Goal: Task Accomplishment & Management: Manage account settings

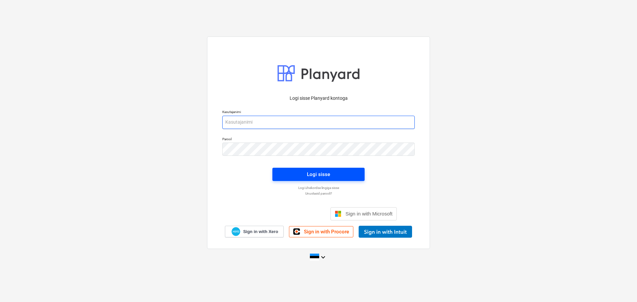
type input "[EMAIL_ADDRESS][DOMAIN_NAME]"
click at [321, 176] on div "Logi sisse" at bounding box center [318, 174] width 23 height 9
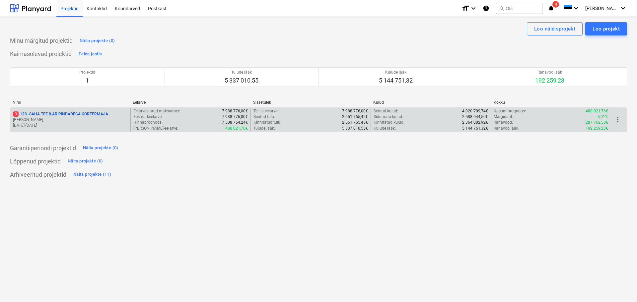
click at [75, 112] on p "3 128 - SAHA TEE 8 ÄRIPINDADEGA KORTERMAJA" at bounding box center [60, 115] width 95 height 6
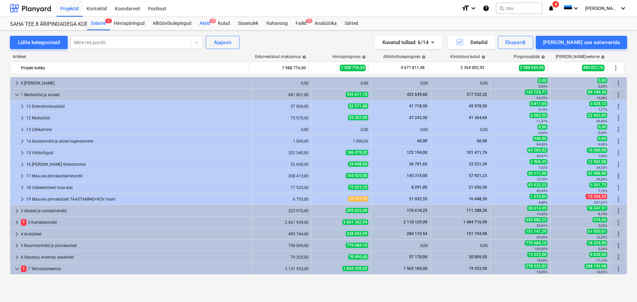
click at [205, 21] on div "Aktid 2" at bounding box center [205, 23] width 19 height 13
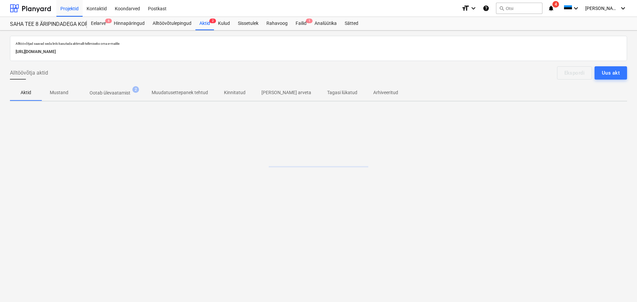
click at [109, 94] on p "Ootab ülevaatamist" at bounding box center [110, 93] width 41 height 7
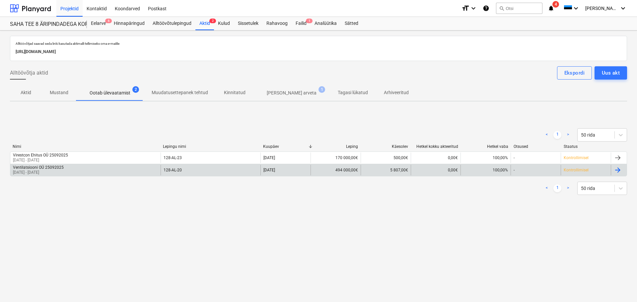
click at [56, 173] on p "[DATE] - [DATE]" at bounding box center [38, 173] width 51 height 6
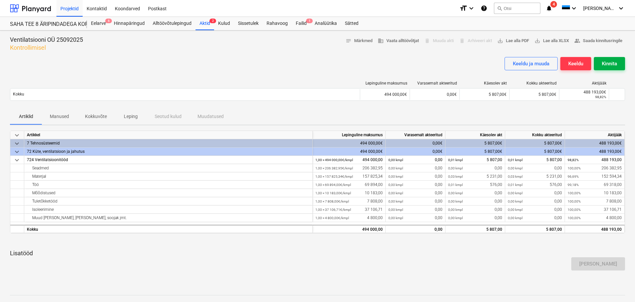
click at [610, 64] on div "Kinnita" at bounding box center [609, 63] width 15 height 9
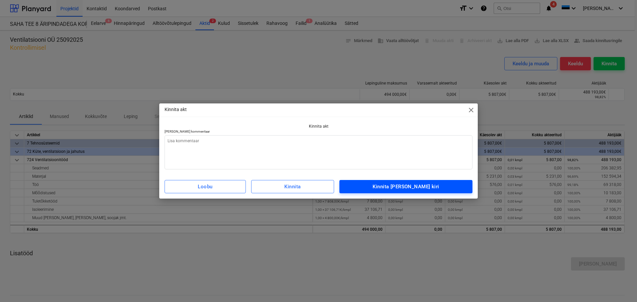
click at [411, 187] on div "Kinnita [PERSON_NAME] kiri" at bounding box center [406, 187] width 66 height 9
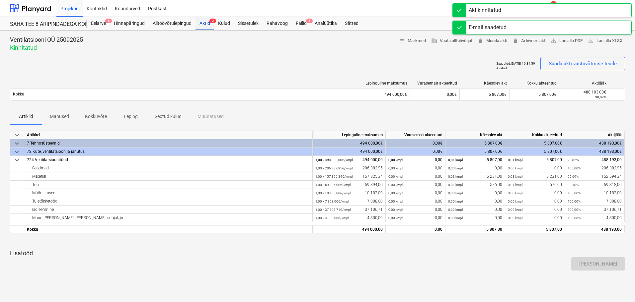
click at [206, 22] on div "Aktid 2" at bounding box center [205, 23] width 19 height 13
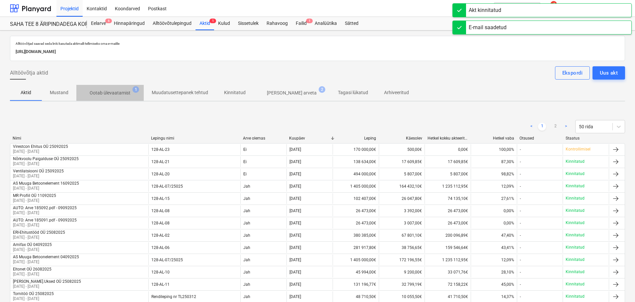
click at [117, 90] on p "Ootab ülevaatamist" at bounding box center [110, 93] width 41 height 7
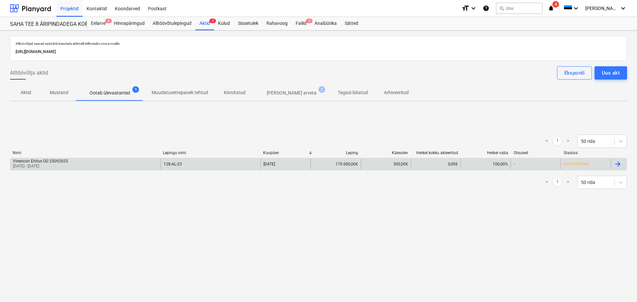
click at [76, 167] on div "Virestcon Ehitus OÜ 25092025 [DATE] - [DATE]" at bounding box center [85, 164] width 150 height 11
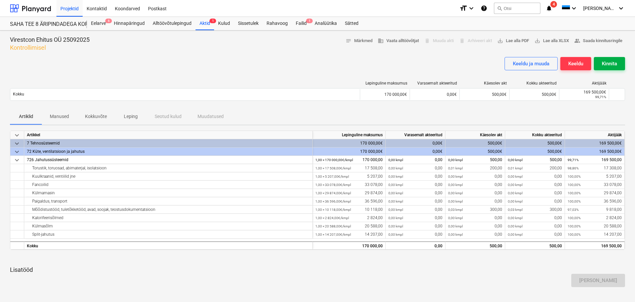
click at [616, 61] on div "Kinnita" at bounding box center [609, 63] width 15 height 9
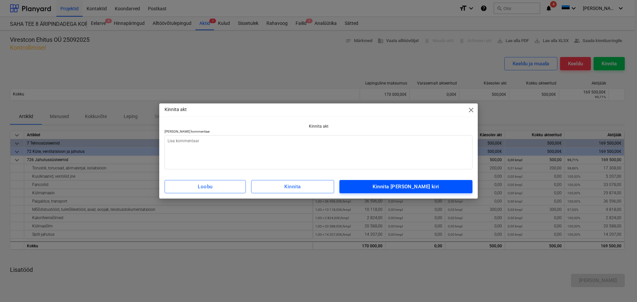
click at [405, 188] on div "Kinnita [PERSON_NAME] kiri" at bounding box center [406, 187] width 66 height 9
type textarea "x"
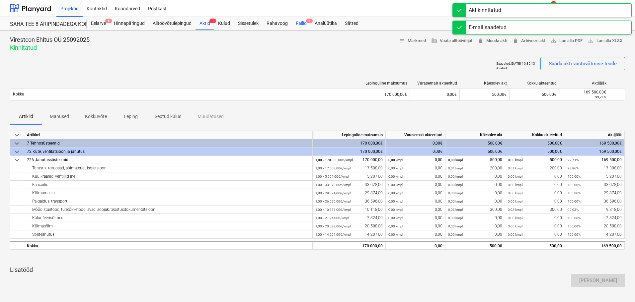
click at [305, 21] on div "Failid 1" at bounding box center [301, 23] width 19 height 13
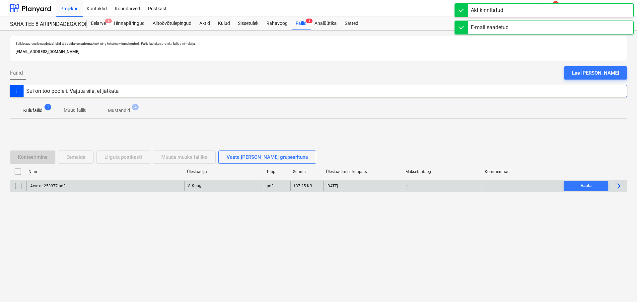
click at [55, 186] on div "Arve nr 253977.pdf" at bounding box center [47, 186] width 36 height 5
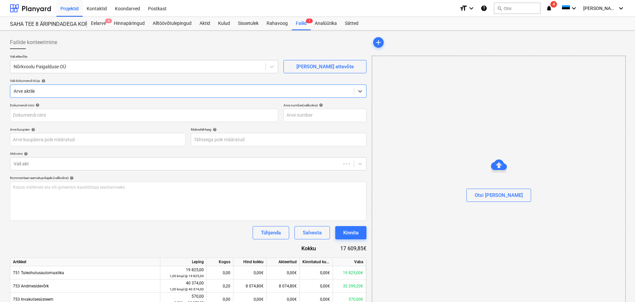
type input "Arve nr 253977.pdf"
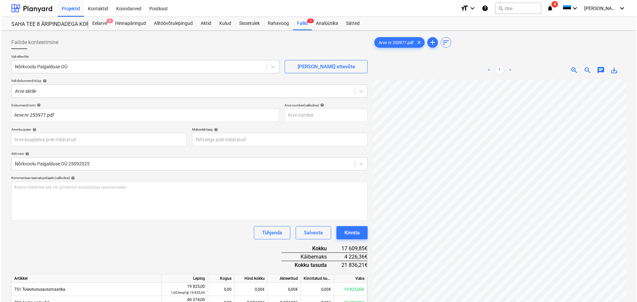
scroll to position [15, 30]
click at [106, 23] on div "Eelarve 6" at bounding box center [98, 23] width 23 height 13
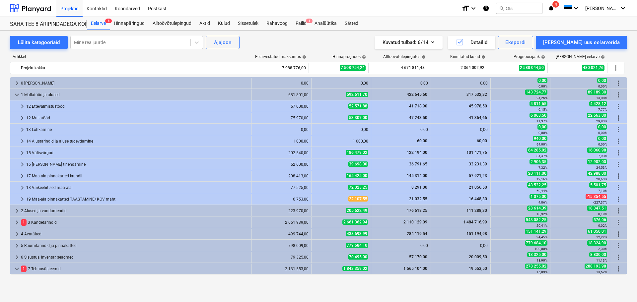
scroll to position [365, 0]
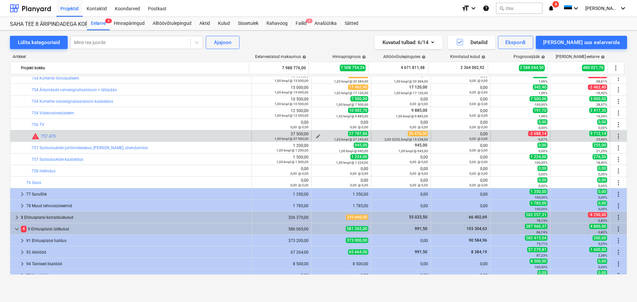
click at [316, 136] on span "edit" at bounding box center [318, 136] width 5 height 5
type textarea "x"
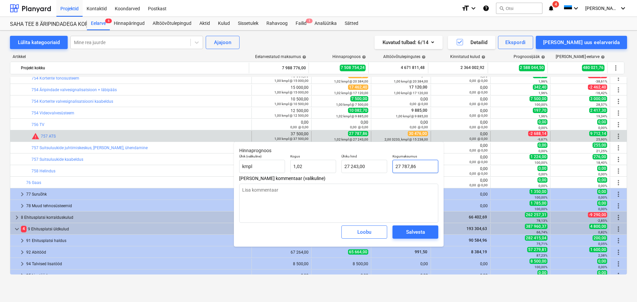
type input "27787,86"
click at [426, 165] on input "27787,86" at bounding box center [416, 166] width 46 height 13
type textarea "x"
type input "3"
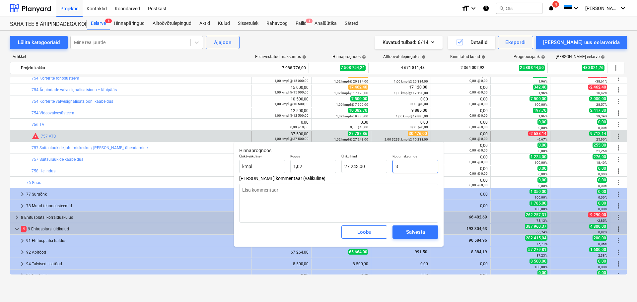
type input "2,94"
type textarea "x"
type input "30"
type input "29,41"
type textarea "x"
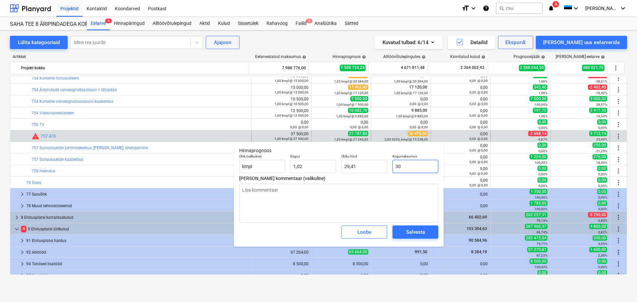
type input "305"
type input "299,02"
type textarea "x"
type input "3050"
type input "2 990,20"
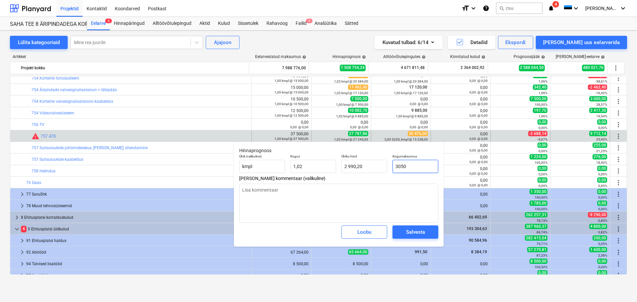
type textarea "x"
type input "30500"
type input "29 901,96"
type input "30500"
type textarea "x"
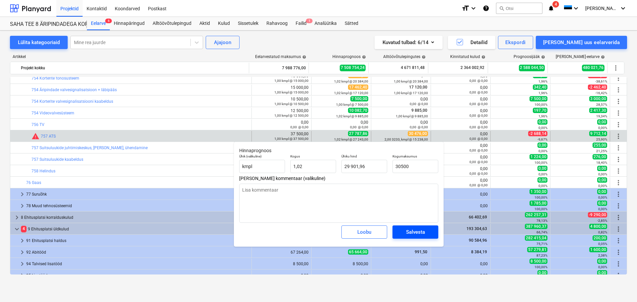
type input "30 500,00"
click at [419, 233] on div "Salvesta" at bounding box center [415, 232] width 19 height 9
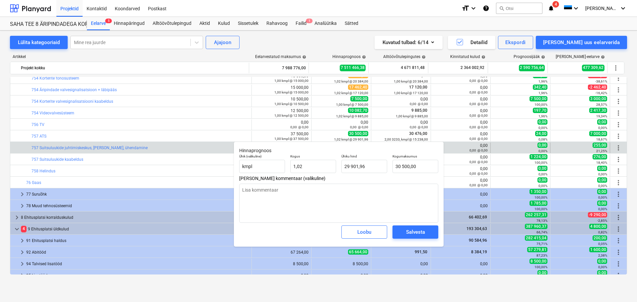
type textarea "x"
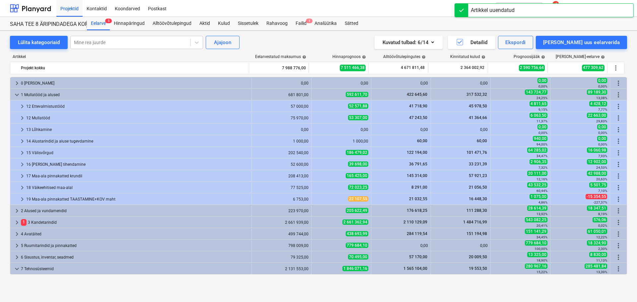
scroll to position [0, 0]
